Goal: Information Seeking & Learning: Find specific fact

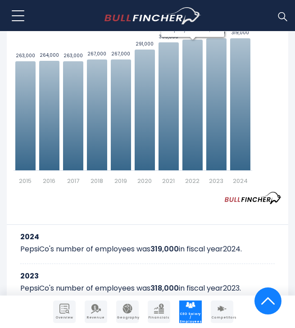
scroll to position [219, 0]
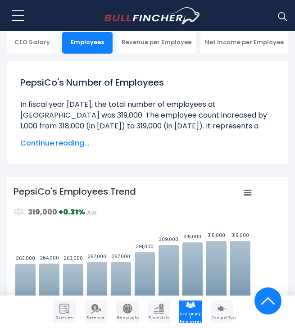
click at [264, 208] on div "Created with Highcharts 12.1.2 Values Chart context menu PepsiCo's Employees Tr…" at bounding box center [147, 286] width 268 height 202
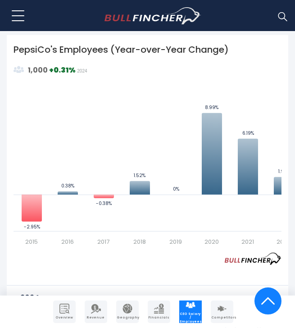
scroll to position [186, 0]
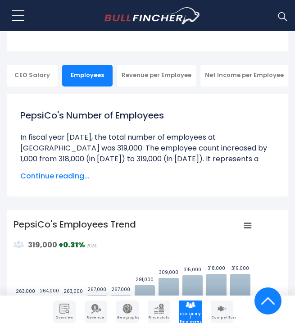
click at [19, 19] on button at bounding box center [18, 15] width 22 height 22
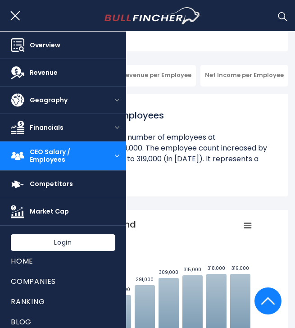
click at [211, 185] on div "PepsiCo's Number of Employees Over the past 10 years ([DATE]-[DATE]): The highe…" at bounding box center [147, 145] width 268 height 86
click at [22, 20] on button at bounding box center [18, 15] width 22 height 22
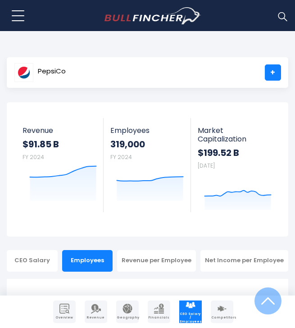
scroll to position [0, 0]
